Goal: Task Accomplishment & Management: Complete application form

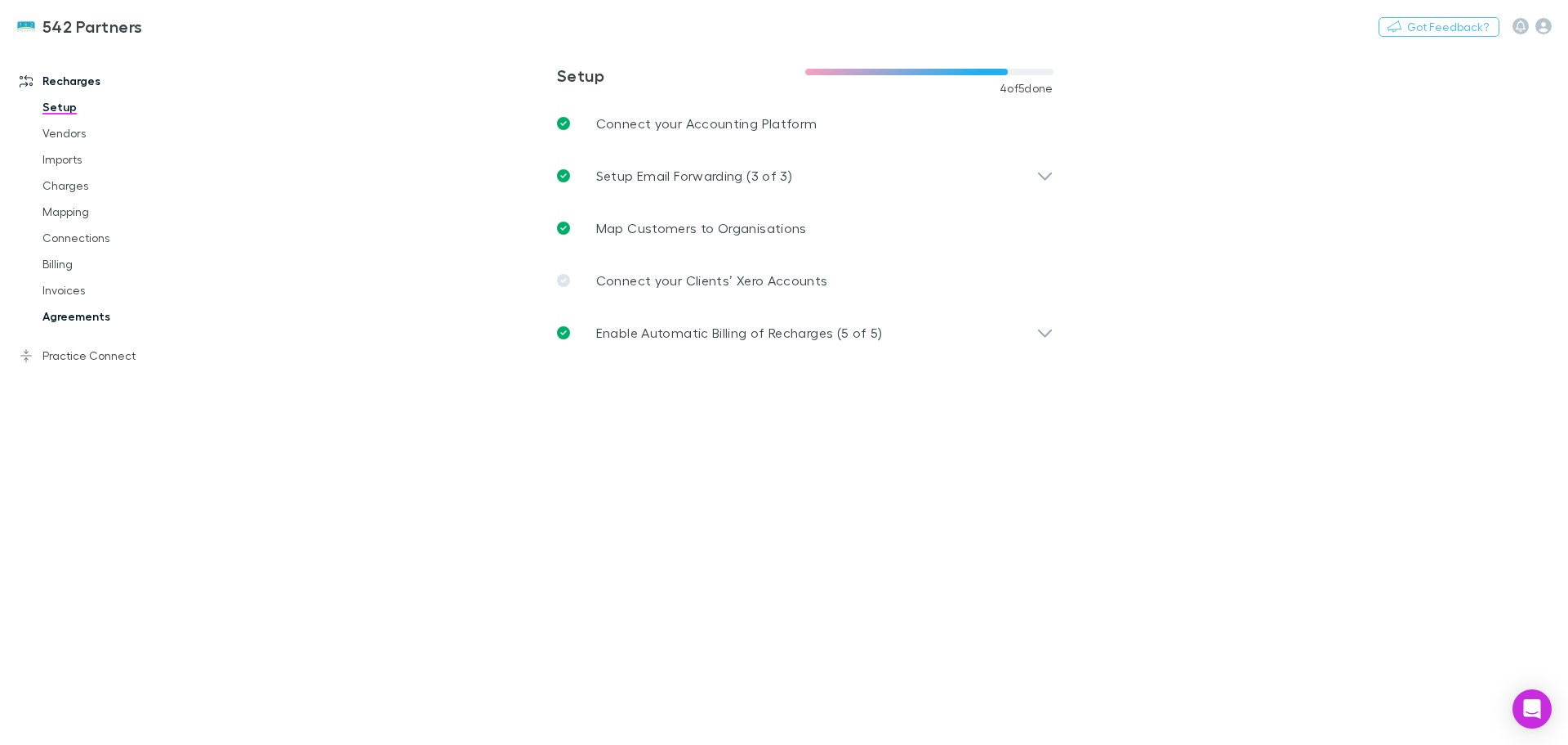
click at [93, 314] on link "Agreements" at bounding box center [123, 316] width 194 height 26
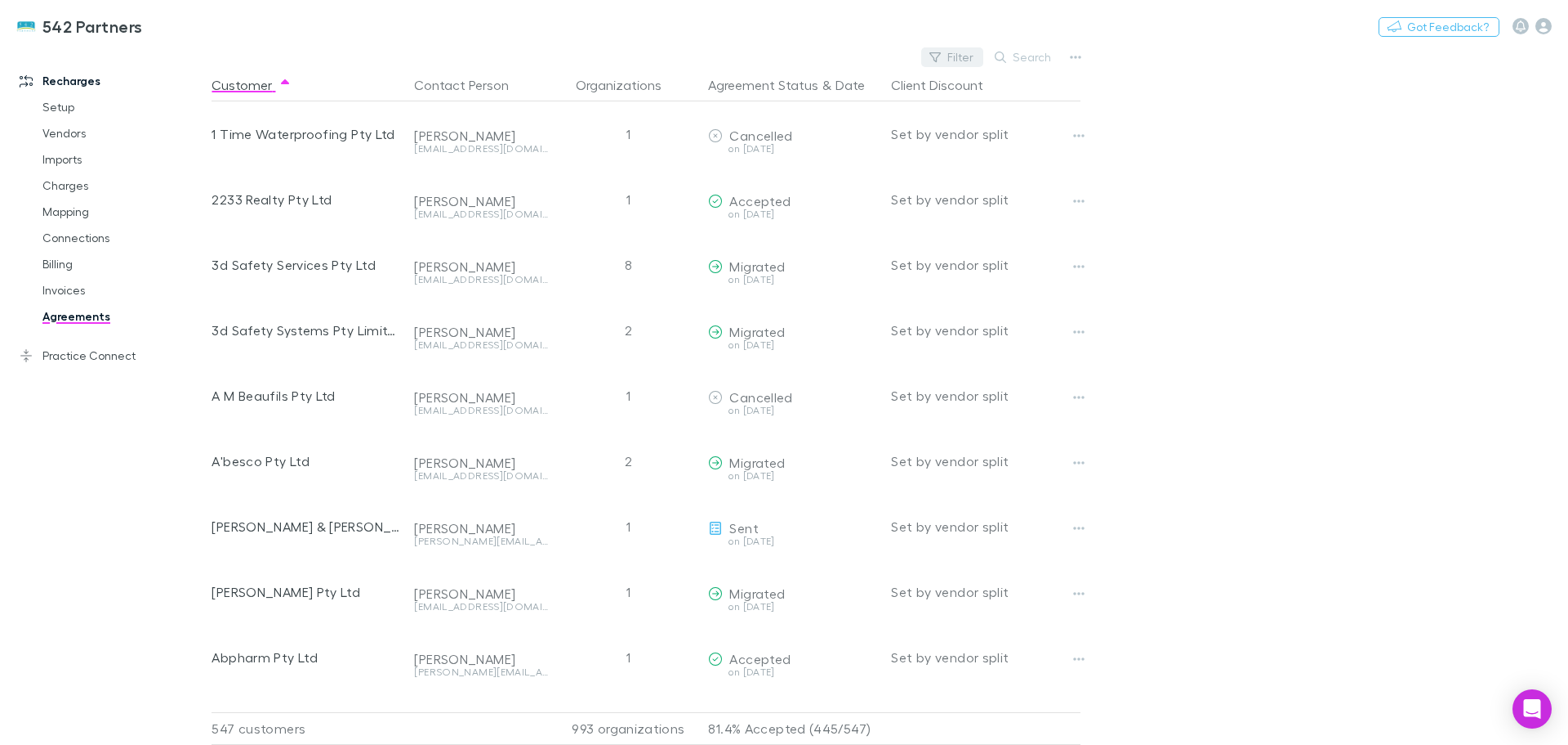
click at [965, 54] on button "Filter" at bounding box center [952, 57] width 62 height 20
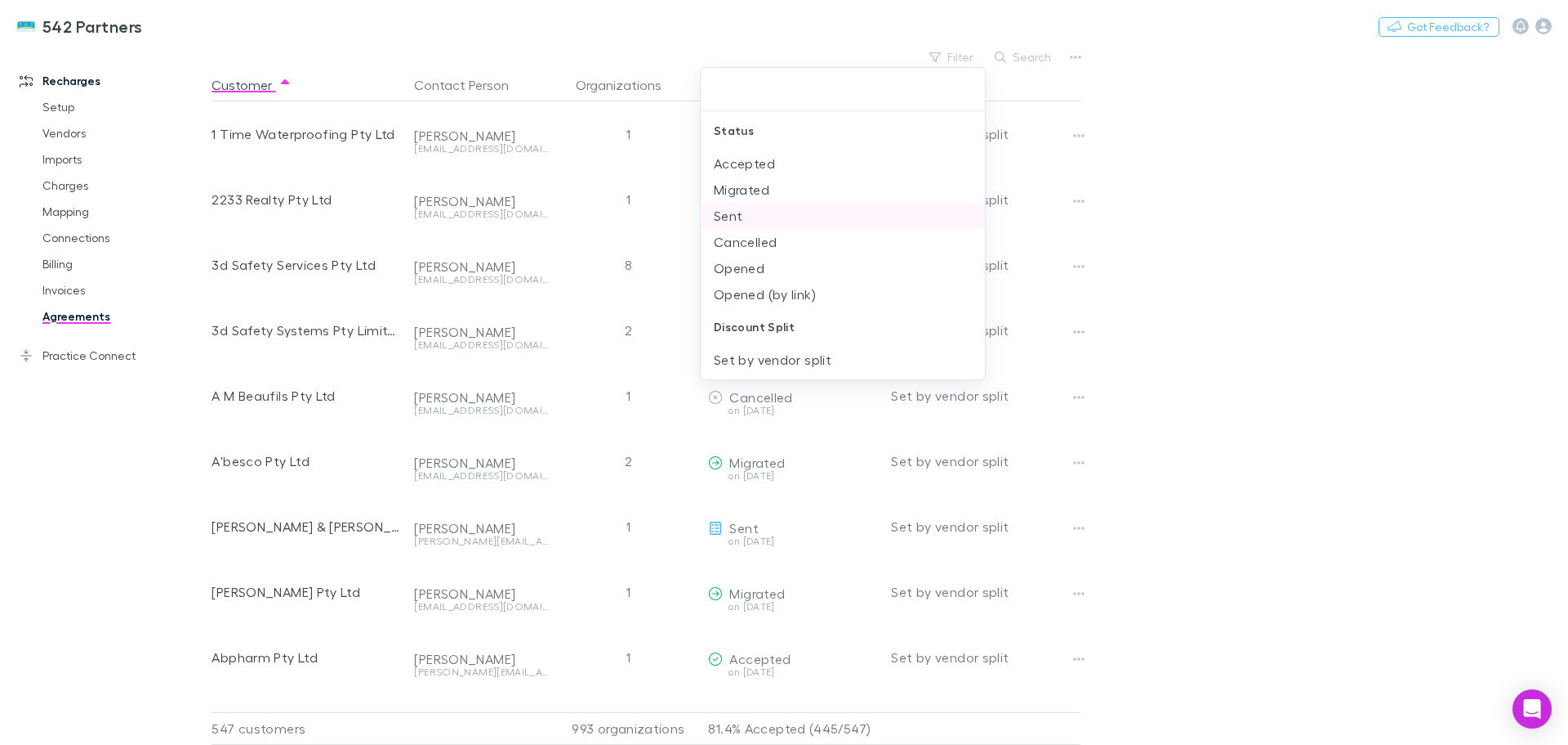
click at [763, 221] on li "Sent" at bounding box center [842, 215] width 284 height 26
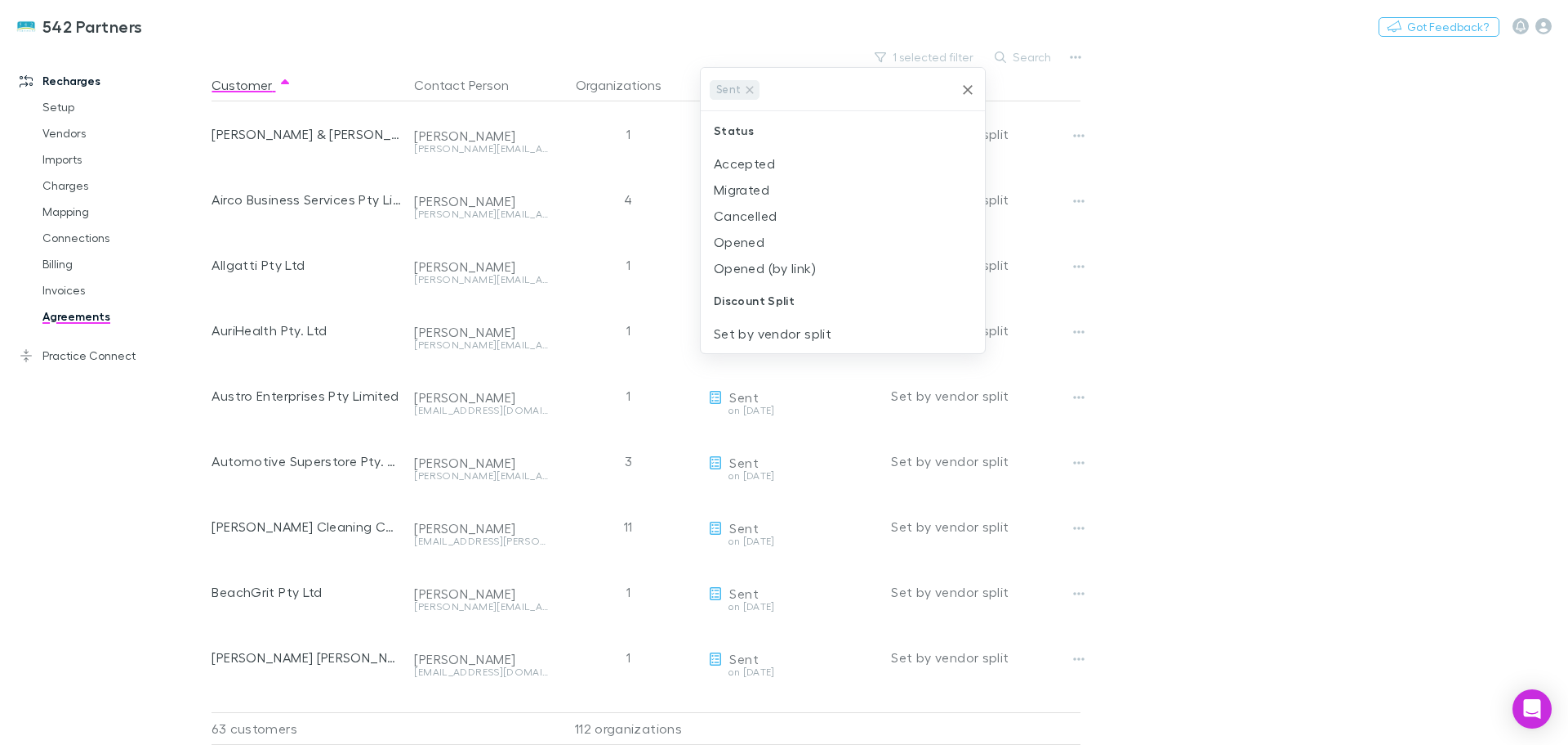
click at [1431, 300] on div at bounding box center [784, 372] width 1568 height 745
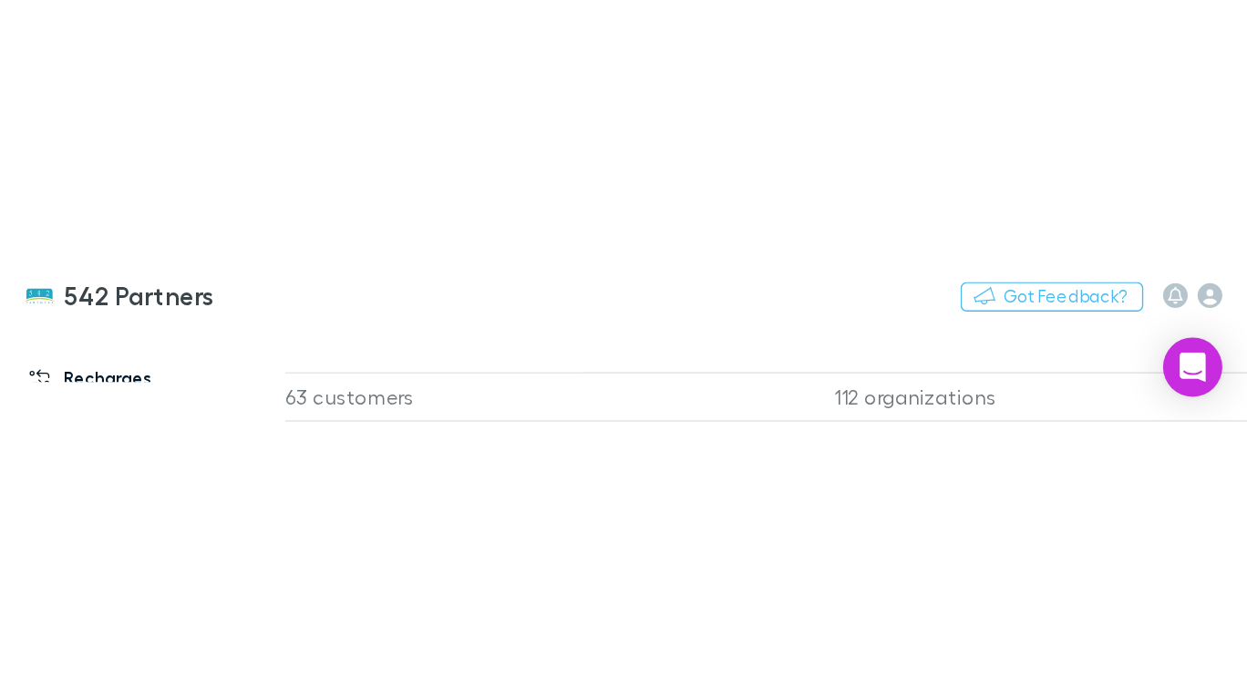
scroll to position [182, 0]
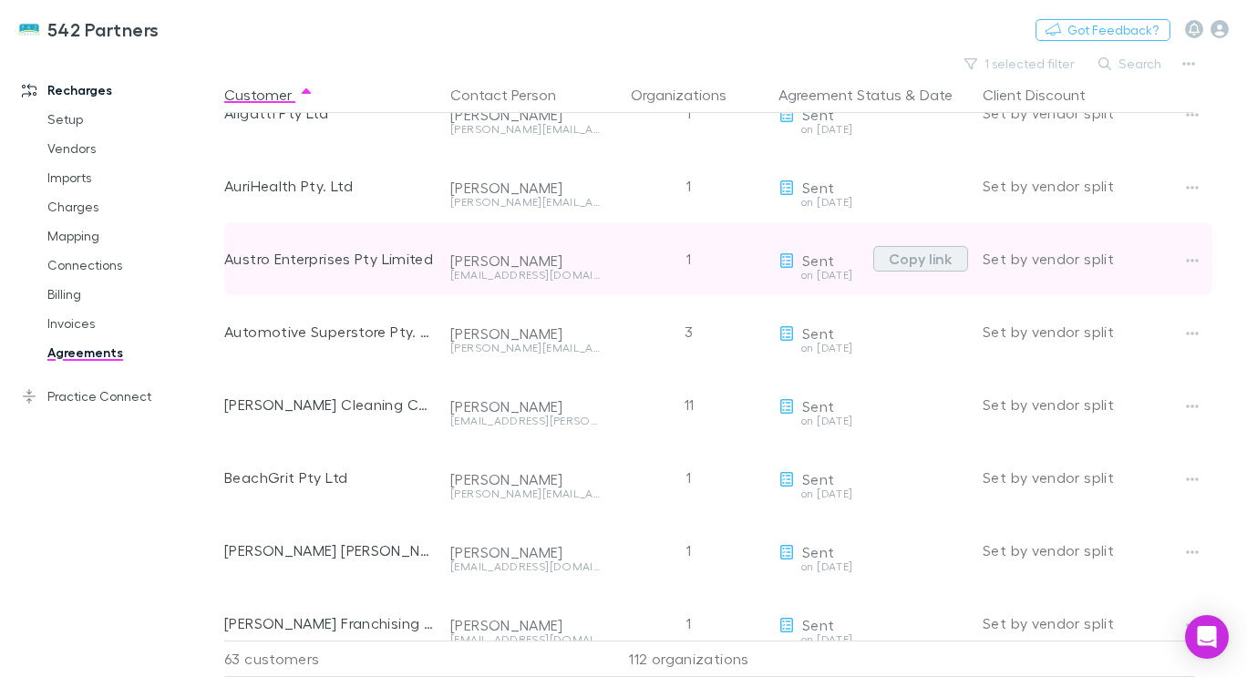
click at [922, 262] on button "Copy link" at bounding box center [920, 259] width 95 height 26
click at [929, 257] on button "Copy link" at bounding box center [920, 259] width 95 height 26
click at [934, 262] on button "Copy link" at bounding box center [920, 259] width 95 height 26
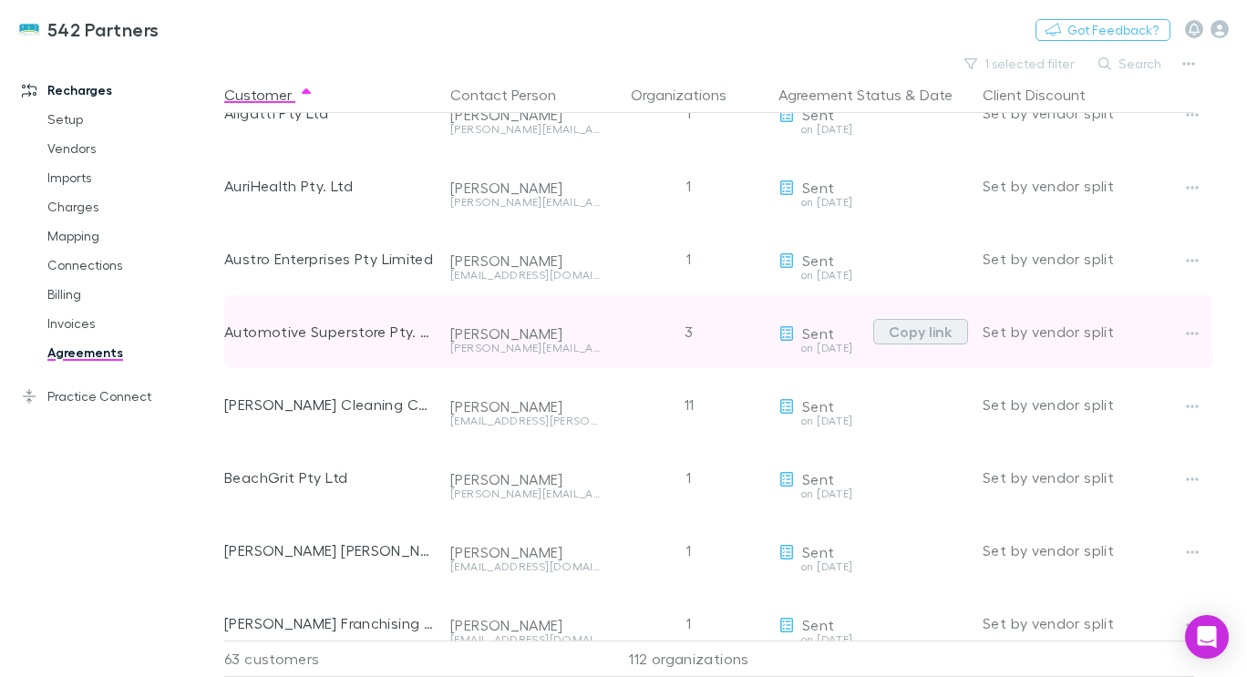
click at [929, 327] on button "Copy link" at bounding box center [920, 332] width 95 height 26
click at [935, 330] on button "Copy link" at bounding box center [920, 332] width 95 height 26
click at [932, 329] on button "Copy link" at bounding box center [920, 332] width 95 height 26
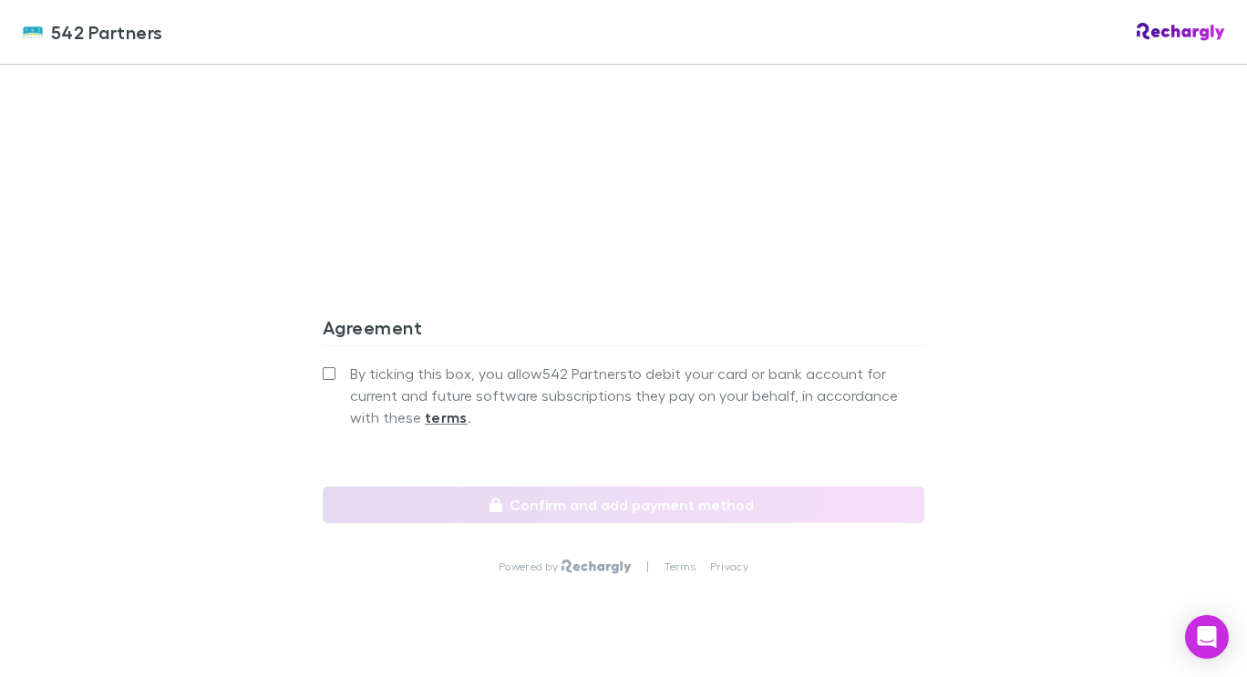
scroll to position [1716, 0]
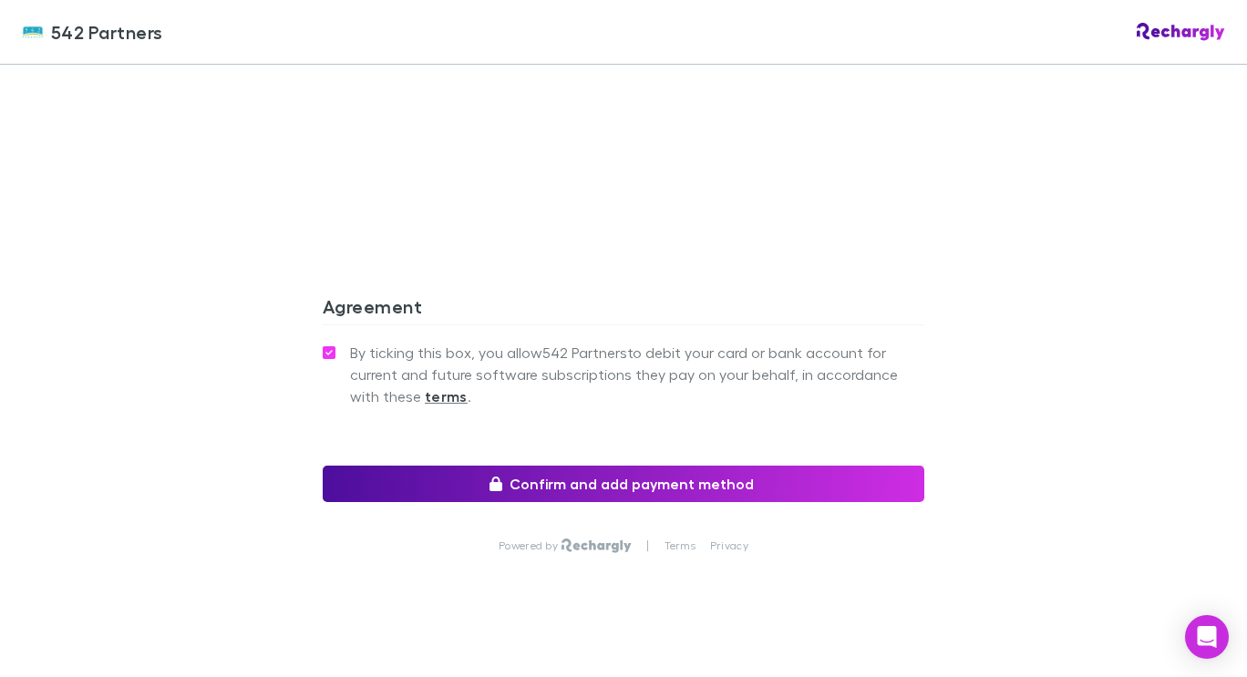
drag, startPoint x: 624, startPoint y: 482, endPoint x: 622, endPoint y: 473, distance: 9.3
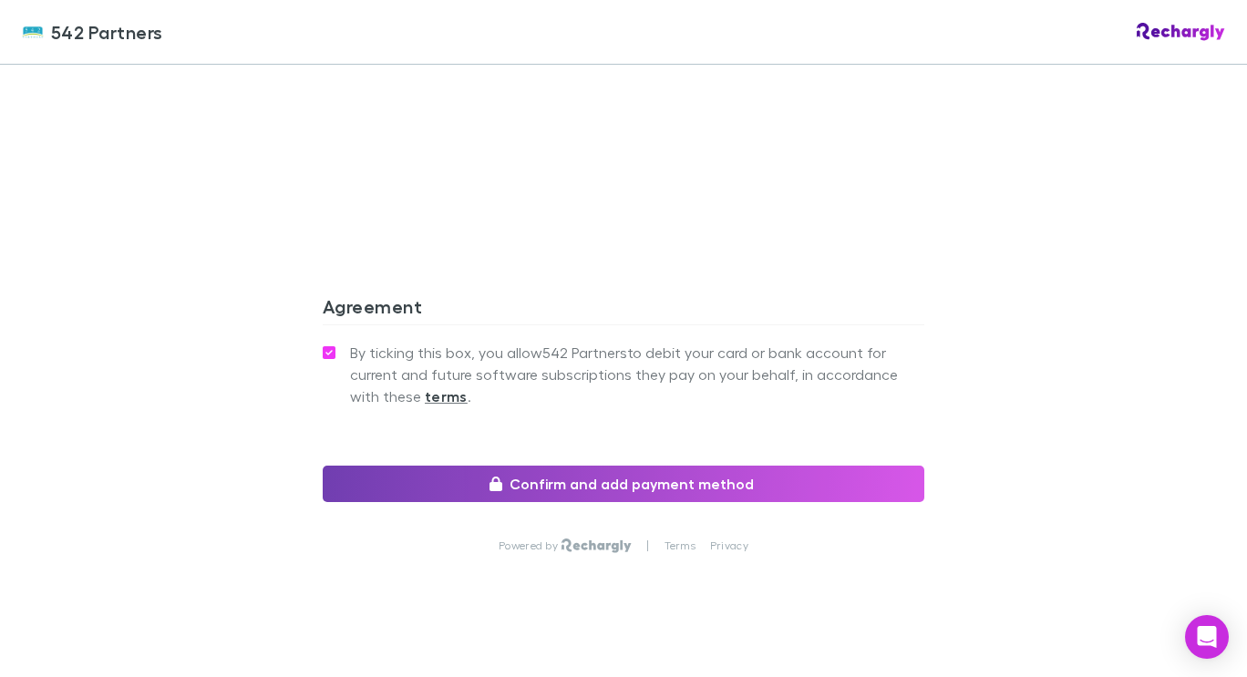
click at [629, 466] on button "Confirm and add payment method" at bounding box center [624, 484] width 602 height 36
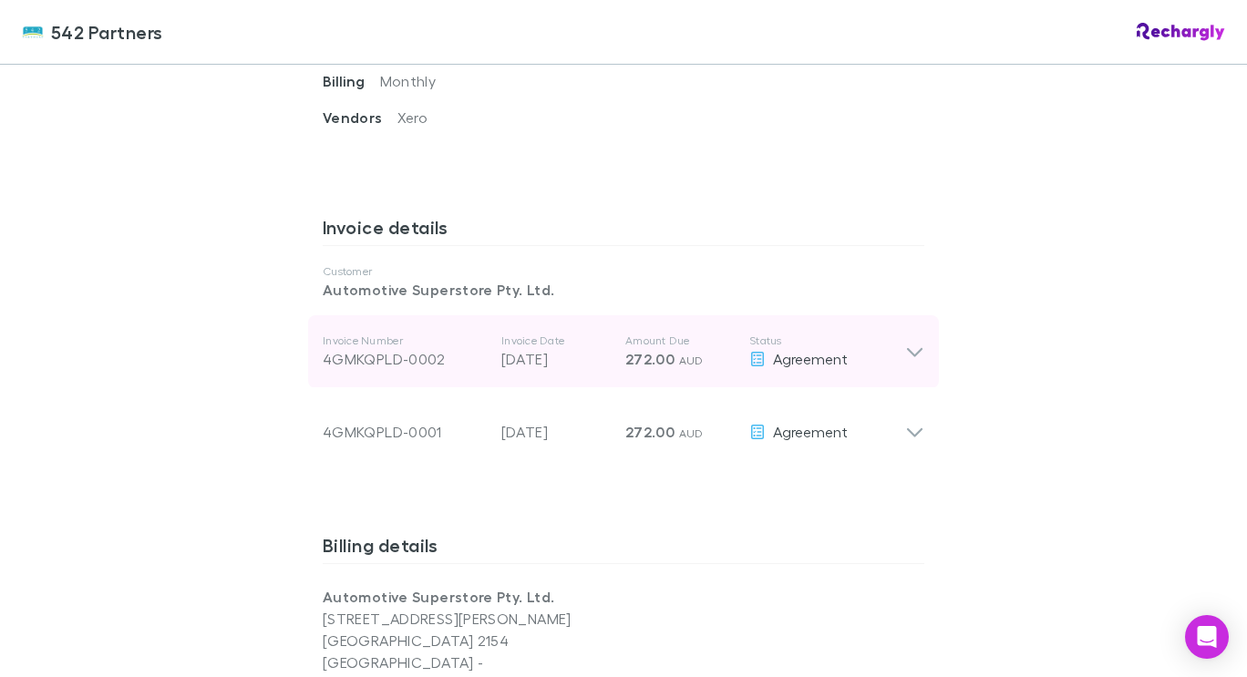
scroll to position [820, 0]
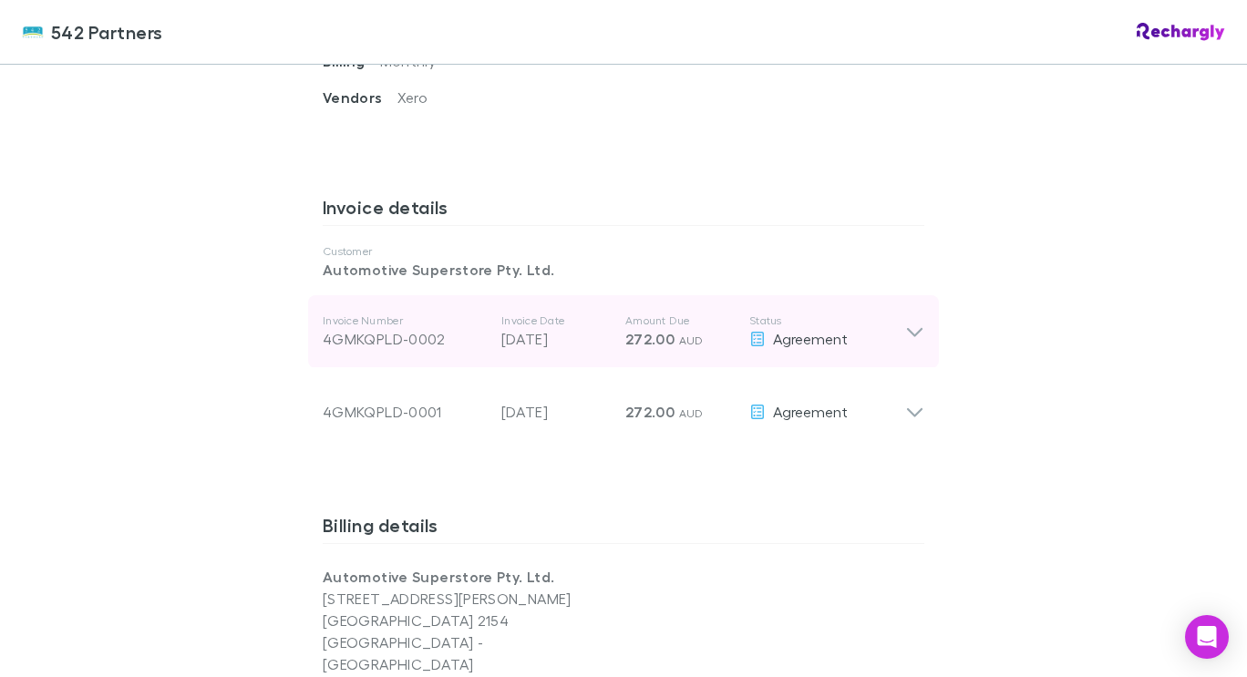
click at [912, 332] on icon at bounding box center [914, 332] width 15 height 9
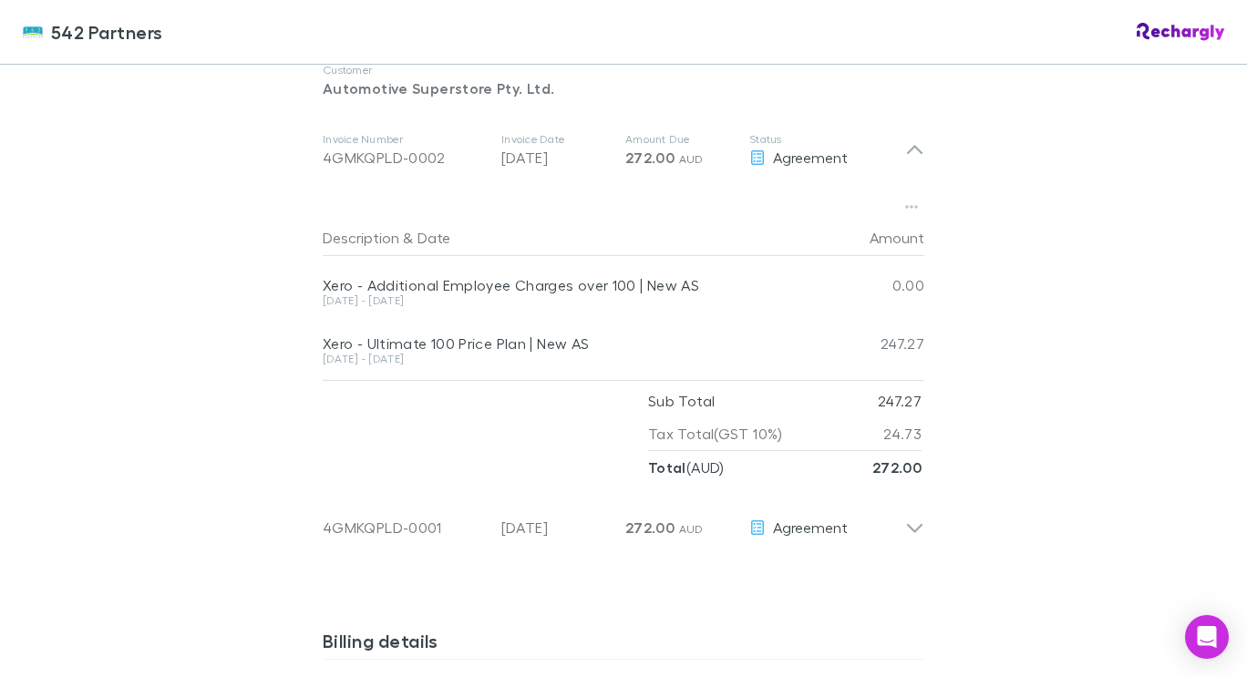
scroll to position [1003, 0]
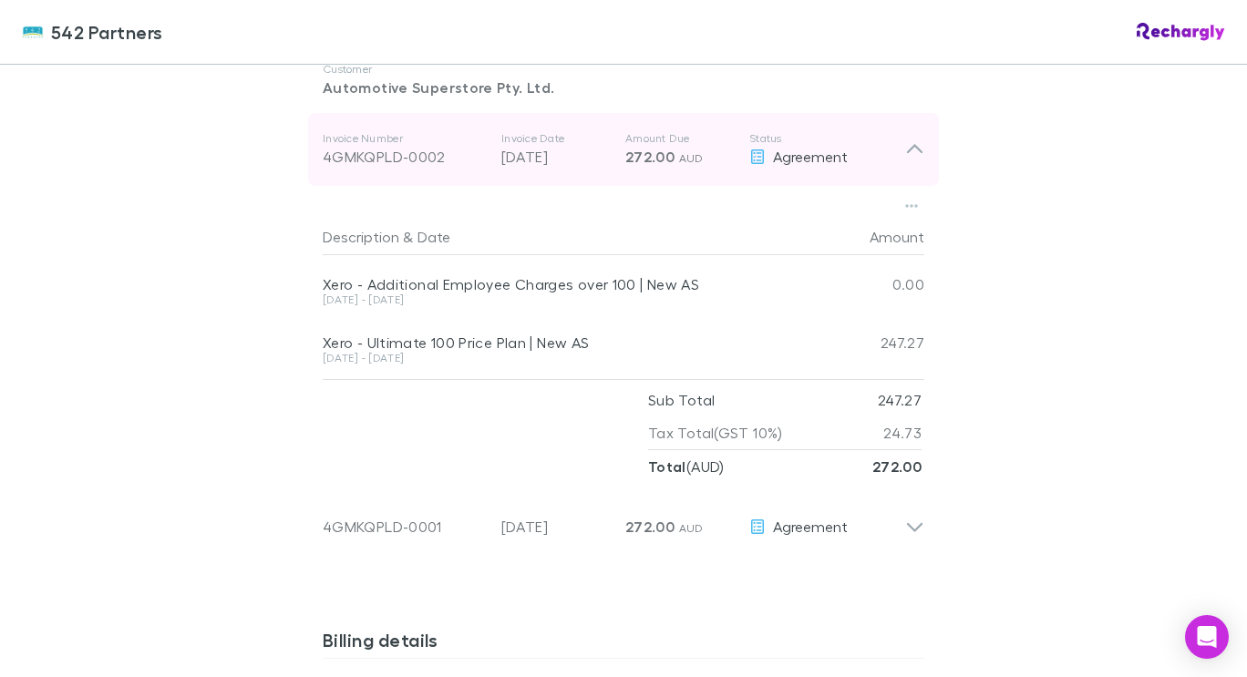
click at [909, 147] on icon at bounding box center [914, 149] width 15 height 9
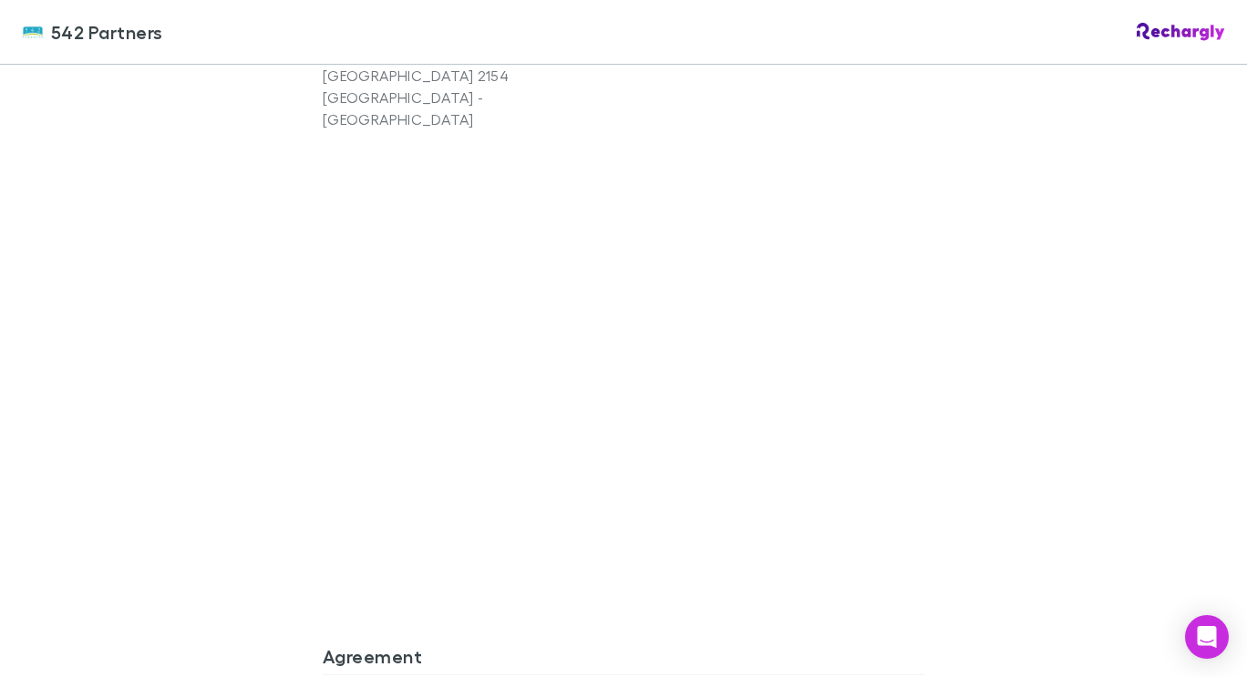
scroll to position [1716, 0]
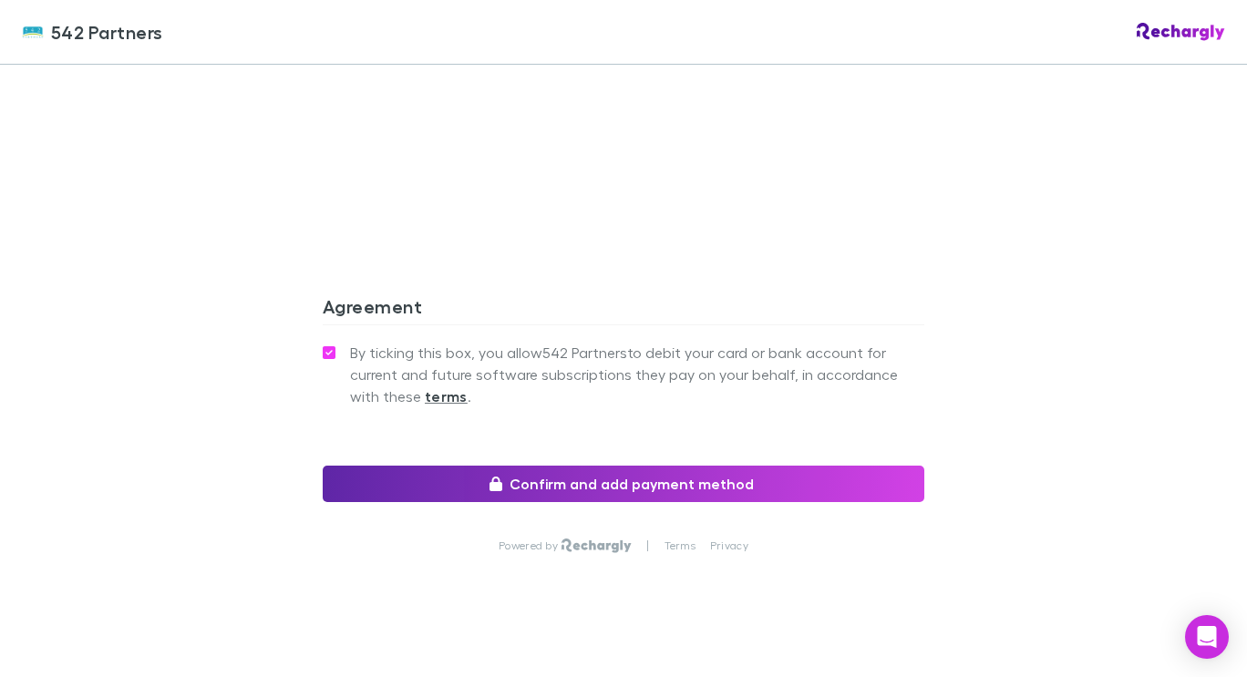
drag, startPoint x: 601, startPoint y: 441, endPoint x: 611, endPoint y: 453, distance: 15.5
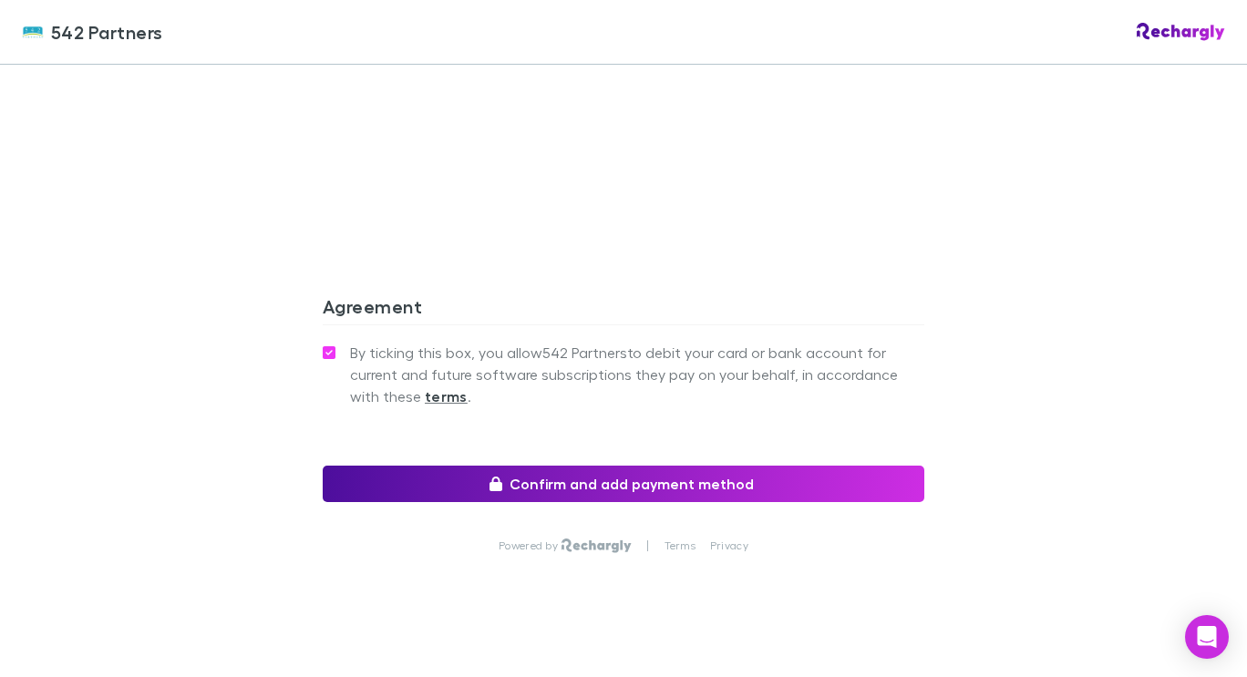
click at [602, 441] on div "By ticking this box, you allow 542 Partners to debit your card or bank account …" at bounding box center [624, 403] width 602 height 126
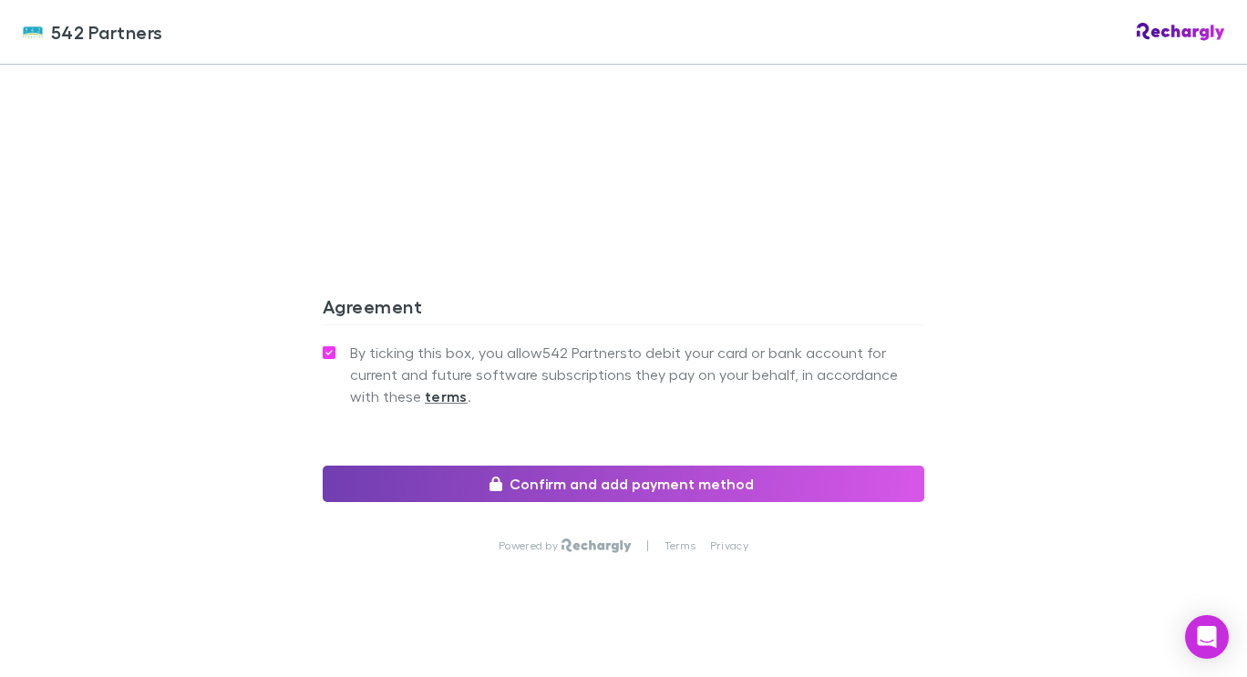
click at [614, 466] on button "Confirm and add payment method" at bounding box center [624, 484] width 602 height 36
